Goal: Navigation & Orientation: Find specific page/section

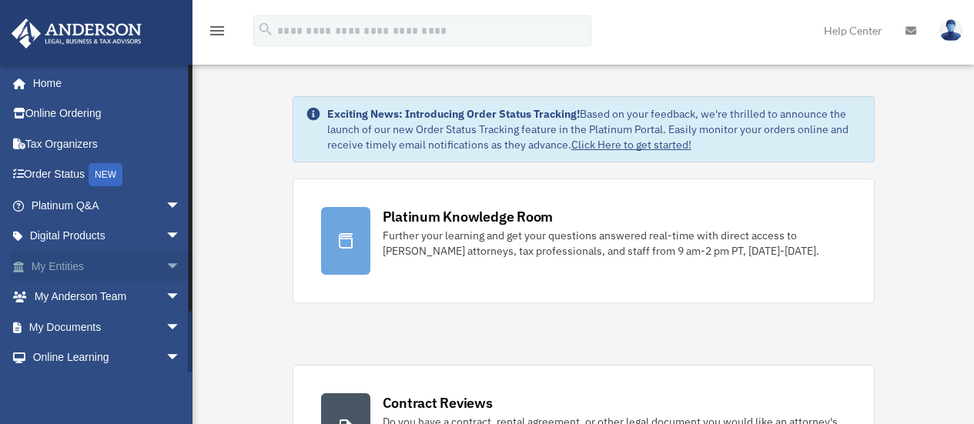
click at [166, 267] on span "arrow_drop_down" at bounding box center [181, 267] width 31 height 32
click at [85, 290] on link "Overview" at bounding box center [113, 297] width 183 height 31
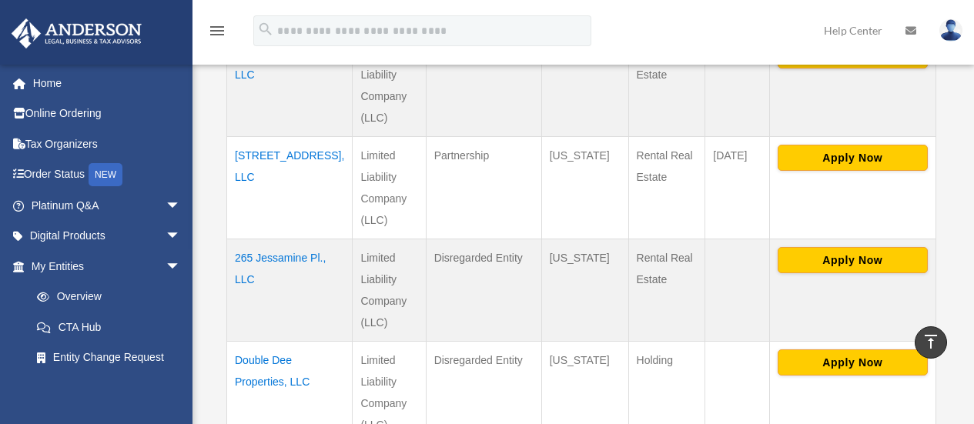
scroll to position [539, 0]
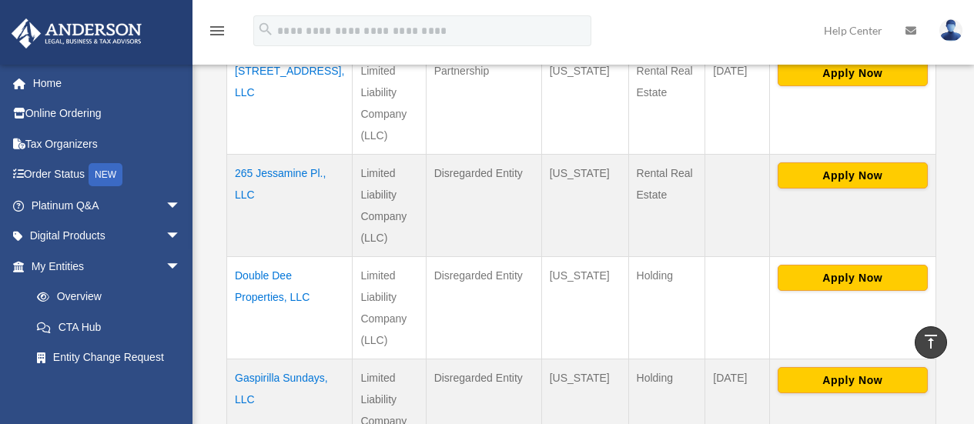
click at [281, 159] on td "265 Jessamine Pl., LLC" at bounding box center [290, 205] width 126 height 102
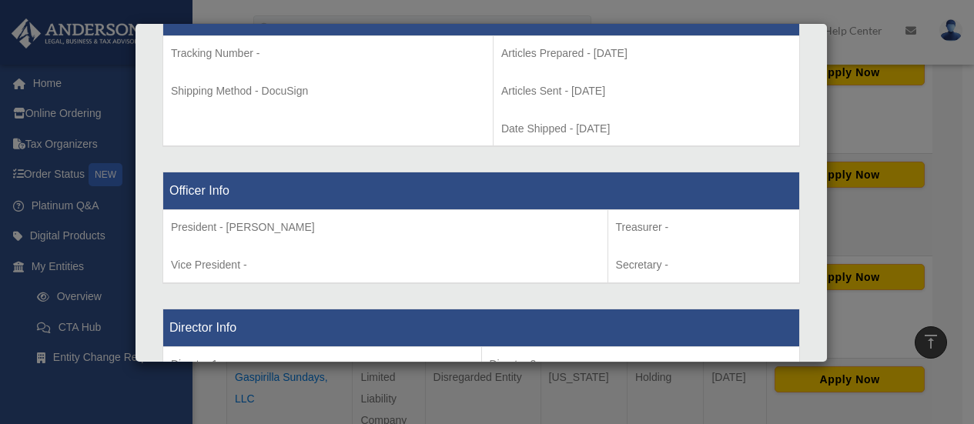
scroll to position [787, 0]
